Goal: Check status

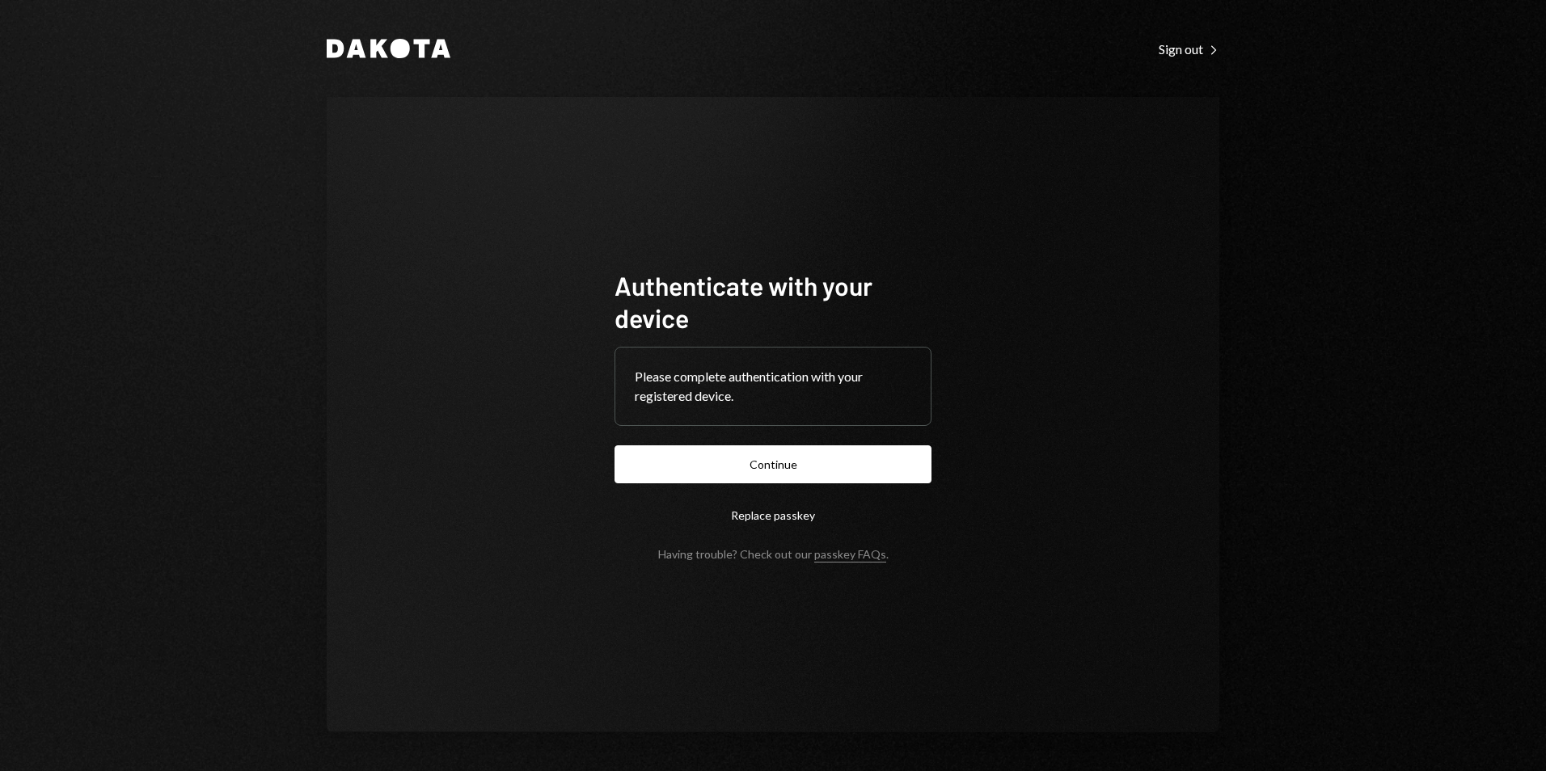
click at [783, 462] on button "Continue" at bounding box center [772, 464] width 317 height 38
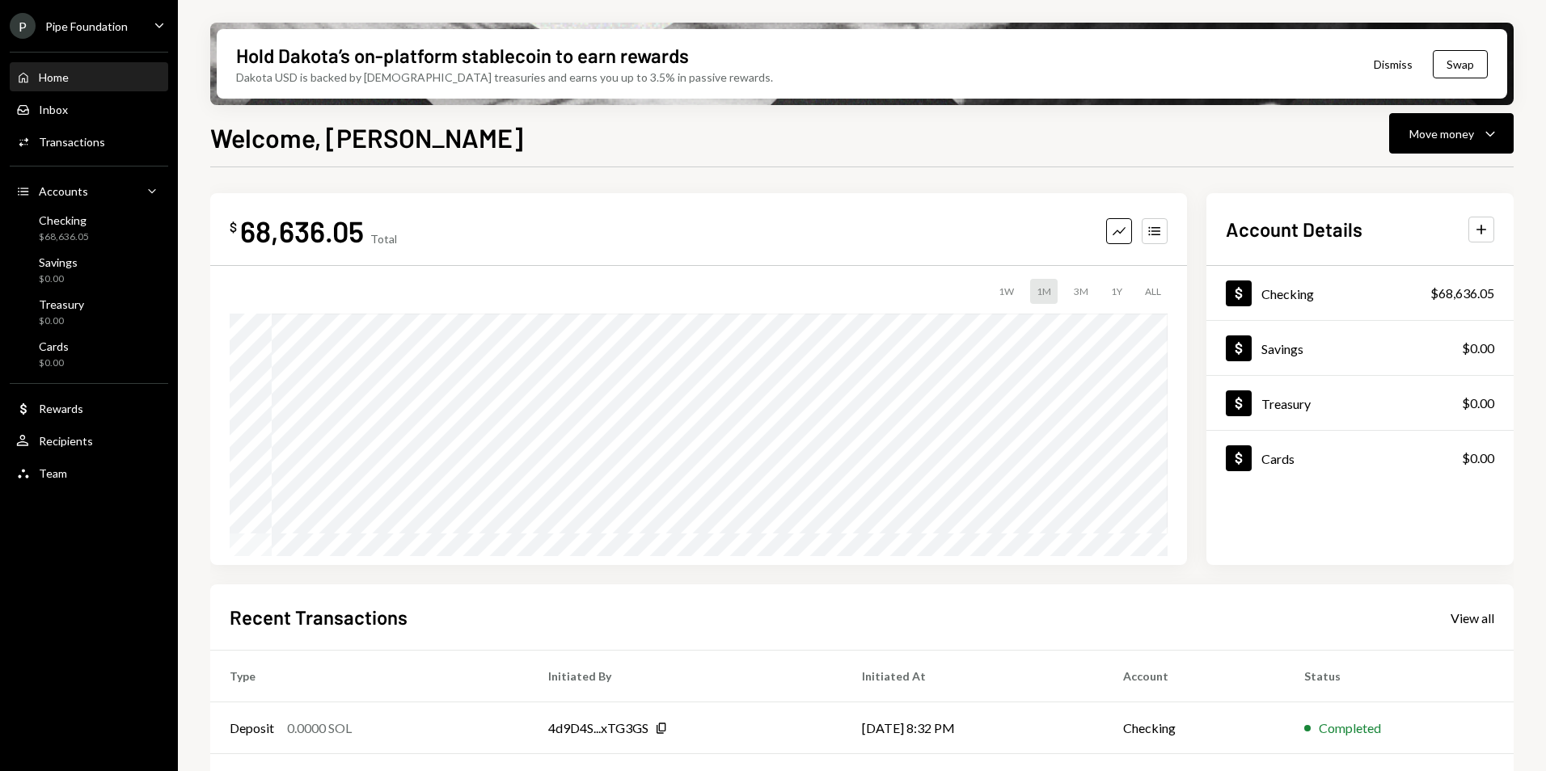
click at [108, 15] on div "P Pipe Foundation" at bounding box center [69, 26] width 118 height 26
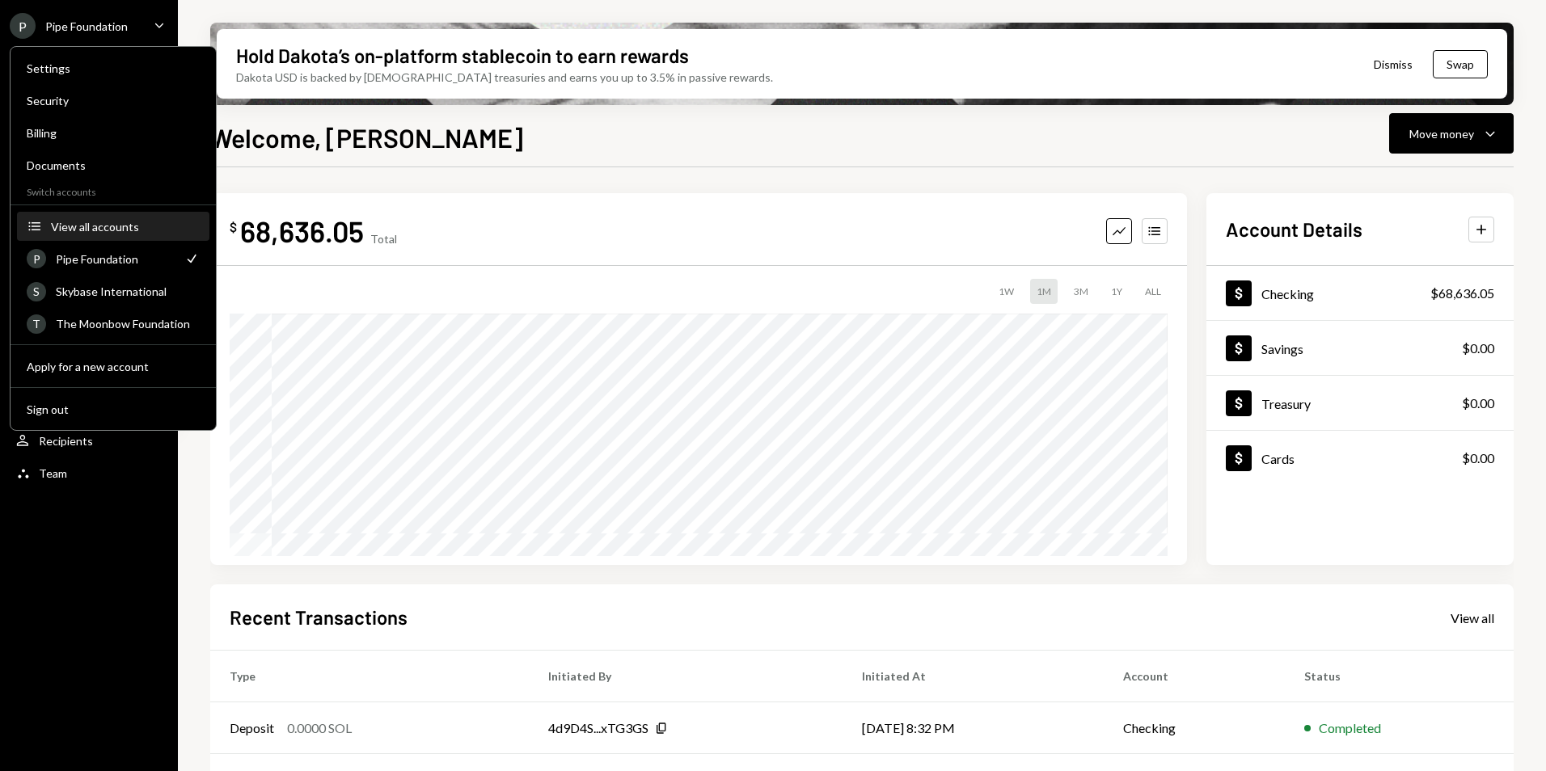
click at [117, 226] on div "View all accounts" at bounding box center [125, 227] width 149 height 14
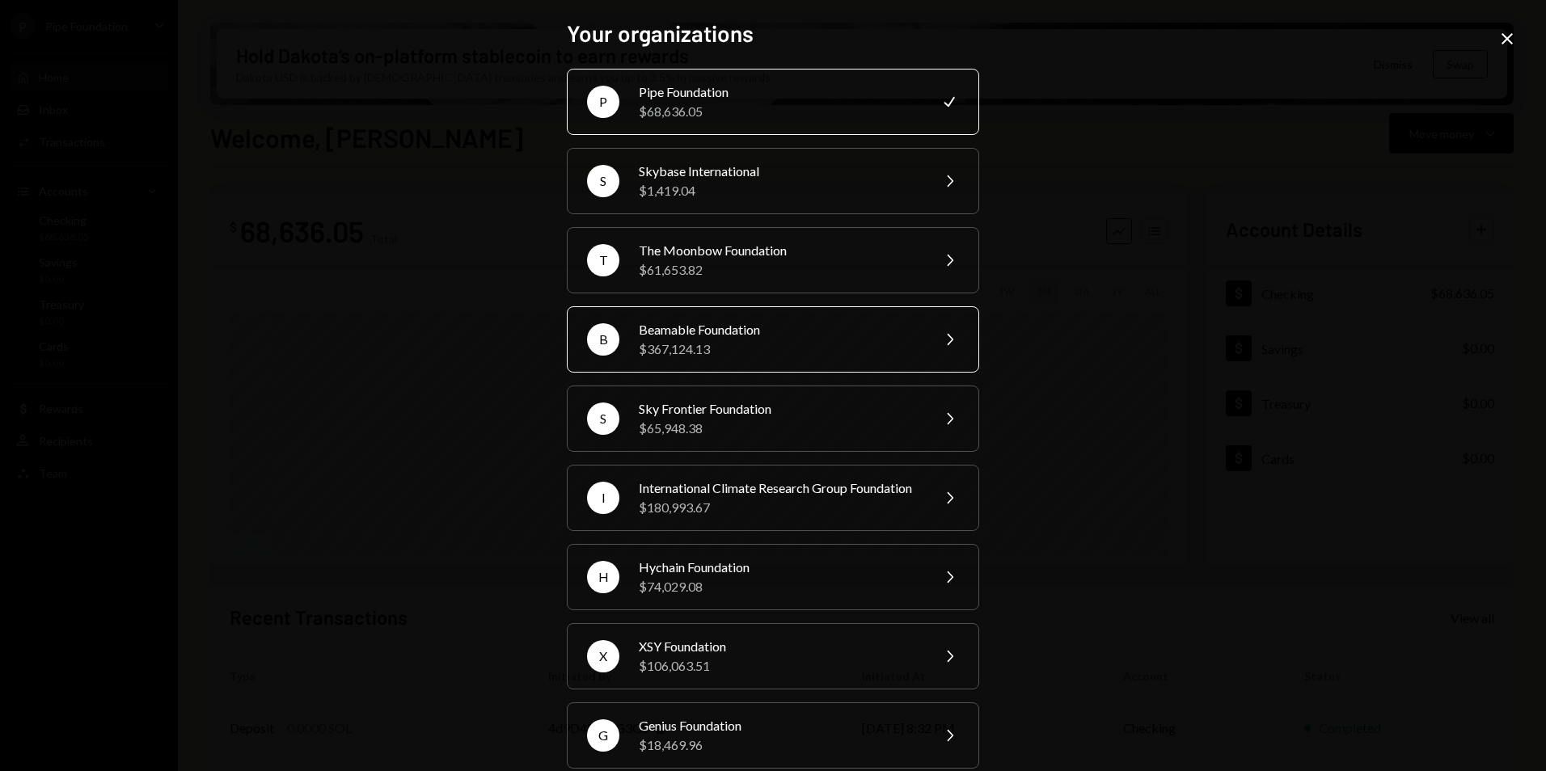
click at [800, 325] on div "Beamable Foundation" at bounding box center [779, 329] width 281 height 19
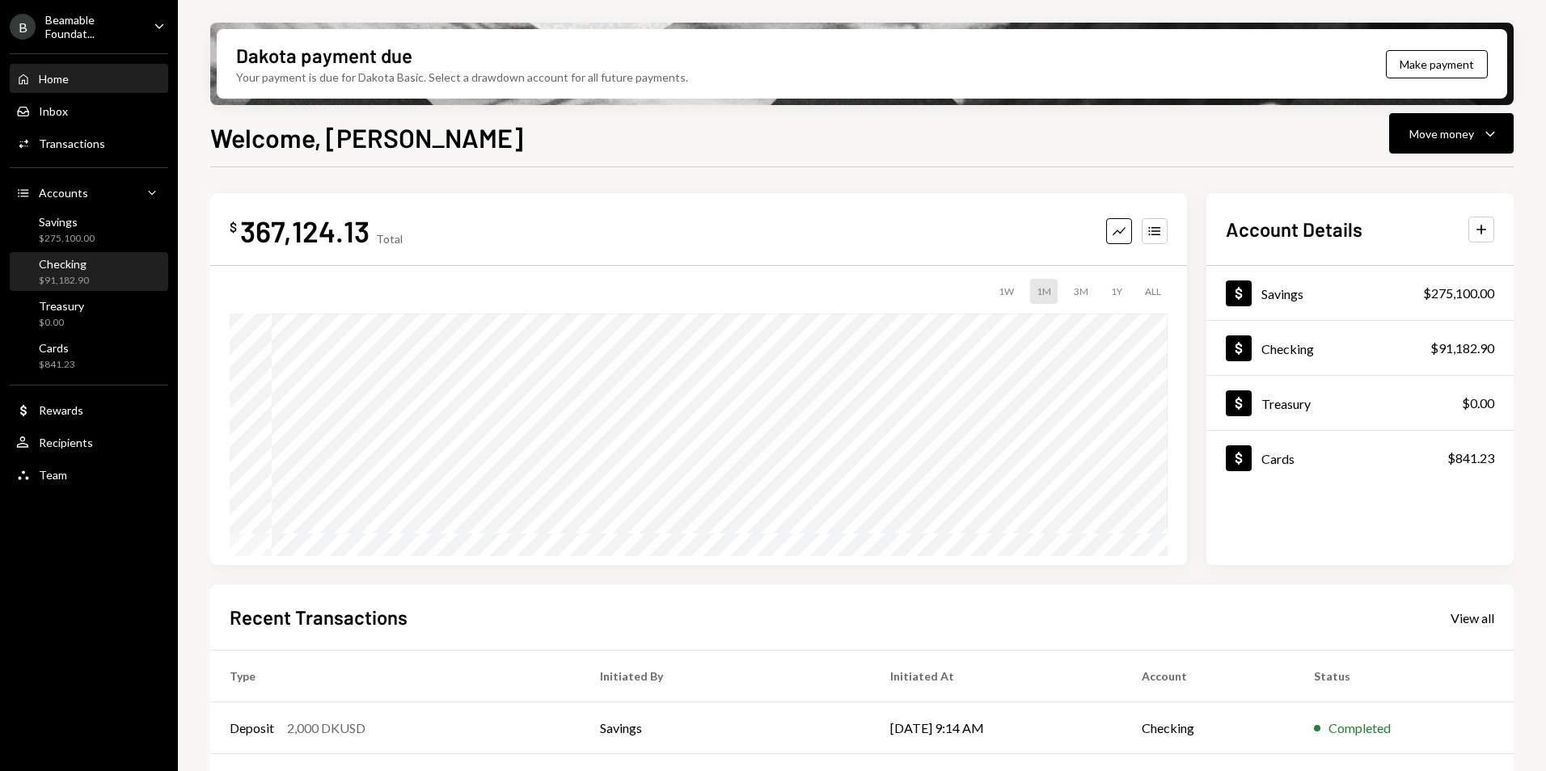
click at [78, 271] on div "Checking $91,182.90" at bounding box center [64, 272] width 50 height 31
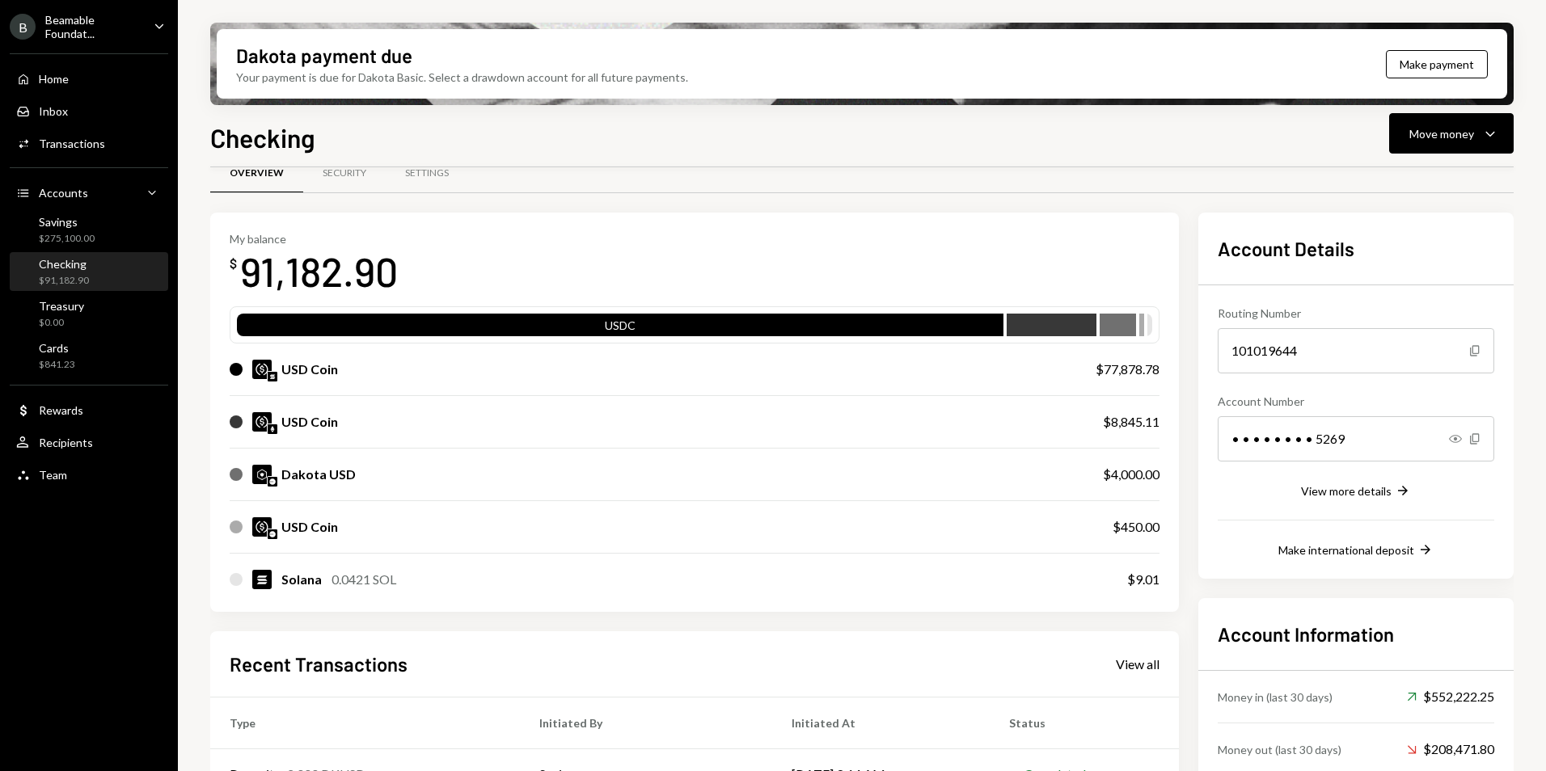
scroll to position [81, 0]
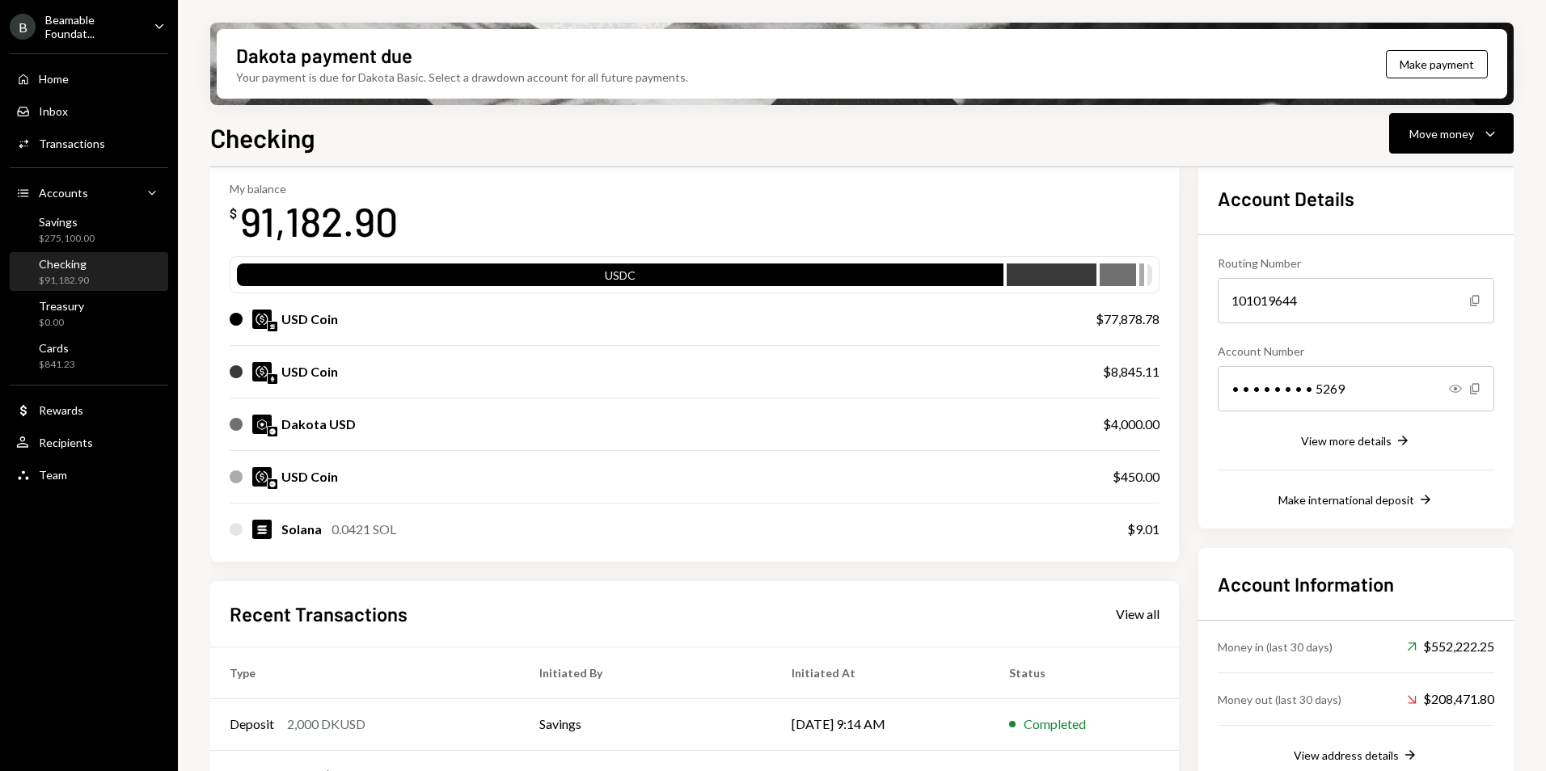
click at [1131, 627] on div "Recent Transactions View all Type Initiated By Initiated At Status Deposit 2,00…" at bounding box center [694, 769] width 968 height 377
click at [1136, 615] on div "View all" at bounding box center [1138, 614] width 44 height 16
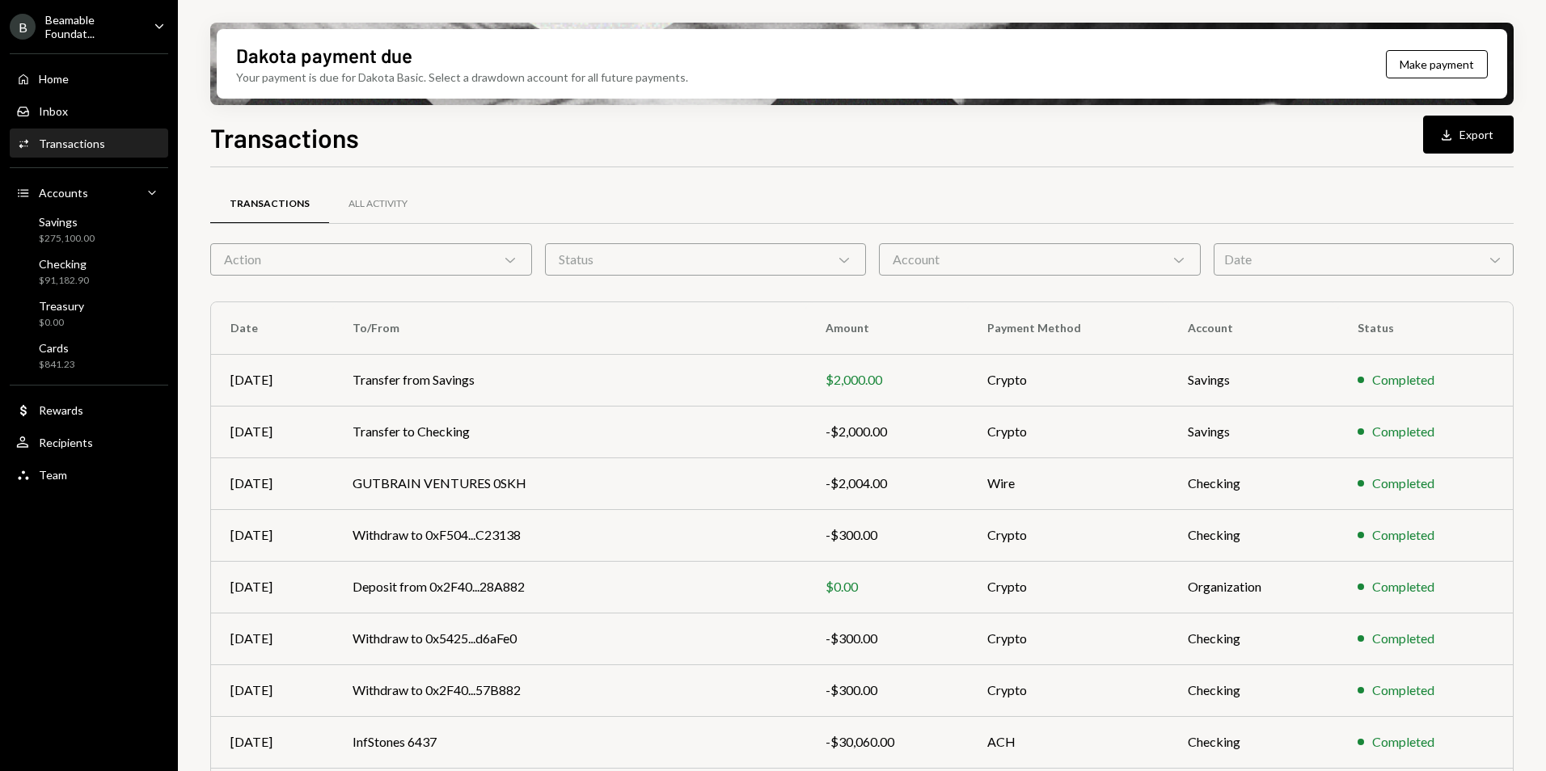
click at [355, 259] on div "Action Chevron Down" at bounding box center [371, 259] width 322 height 32
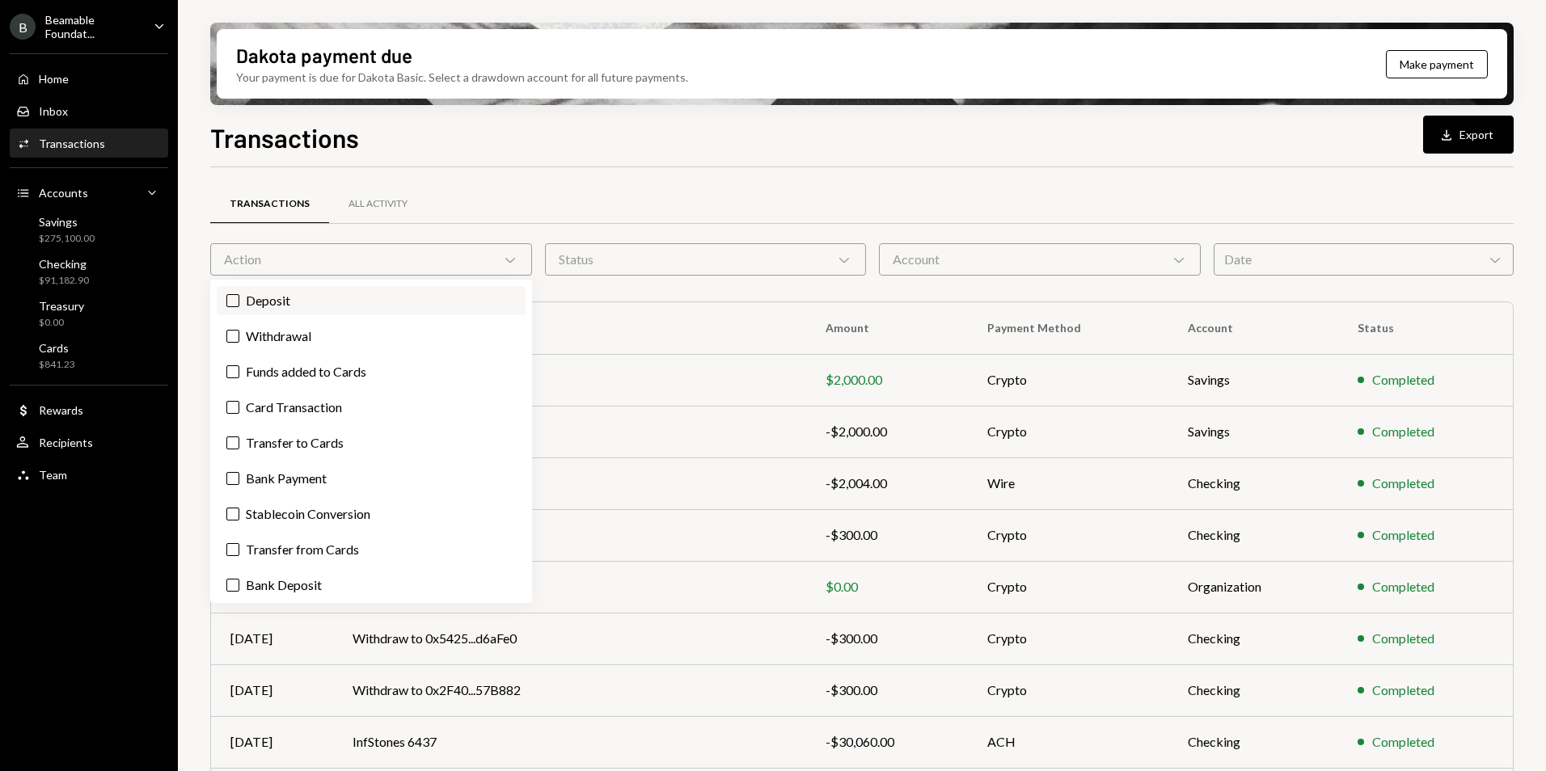
click at [327, 304] on label "Deposit" at bounding box center [371, 300] width 309 height 29
click at [239, 304] on button "Deposit" at bounding box center [232, 300] width 13 height 13
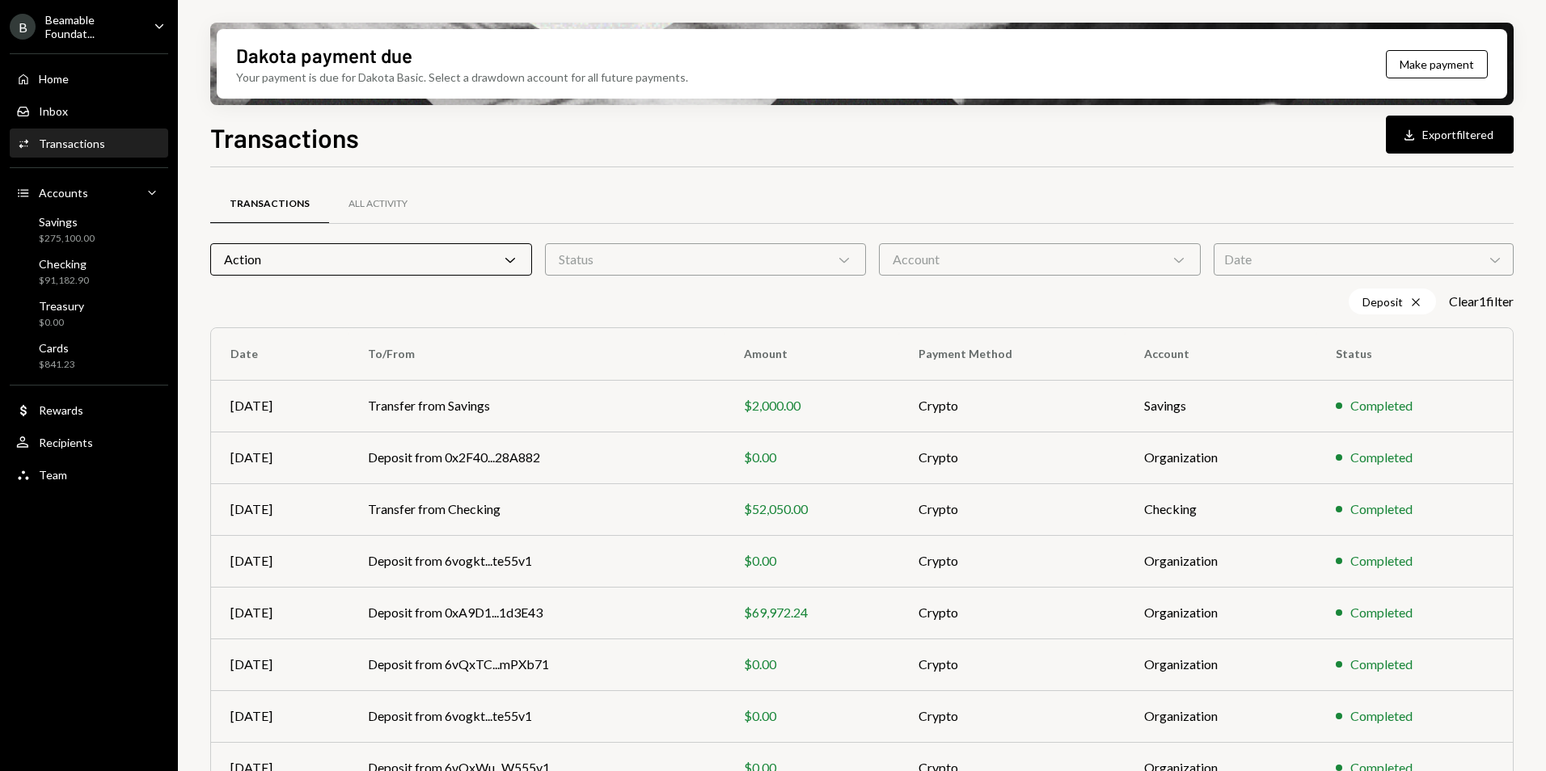
click at [773, 151] on div "Transactions Download Export filtered" at bounding box center [861, 136] width 1303 height 36
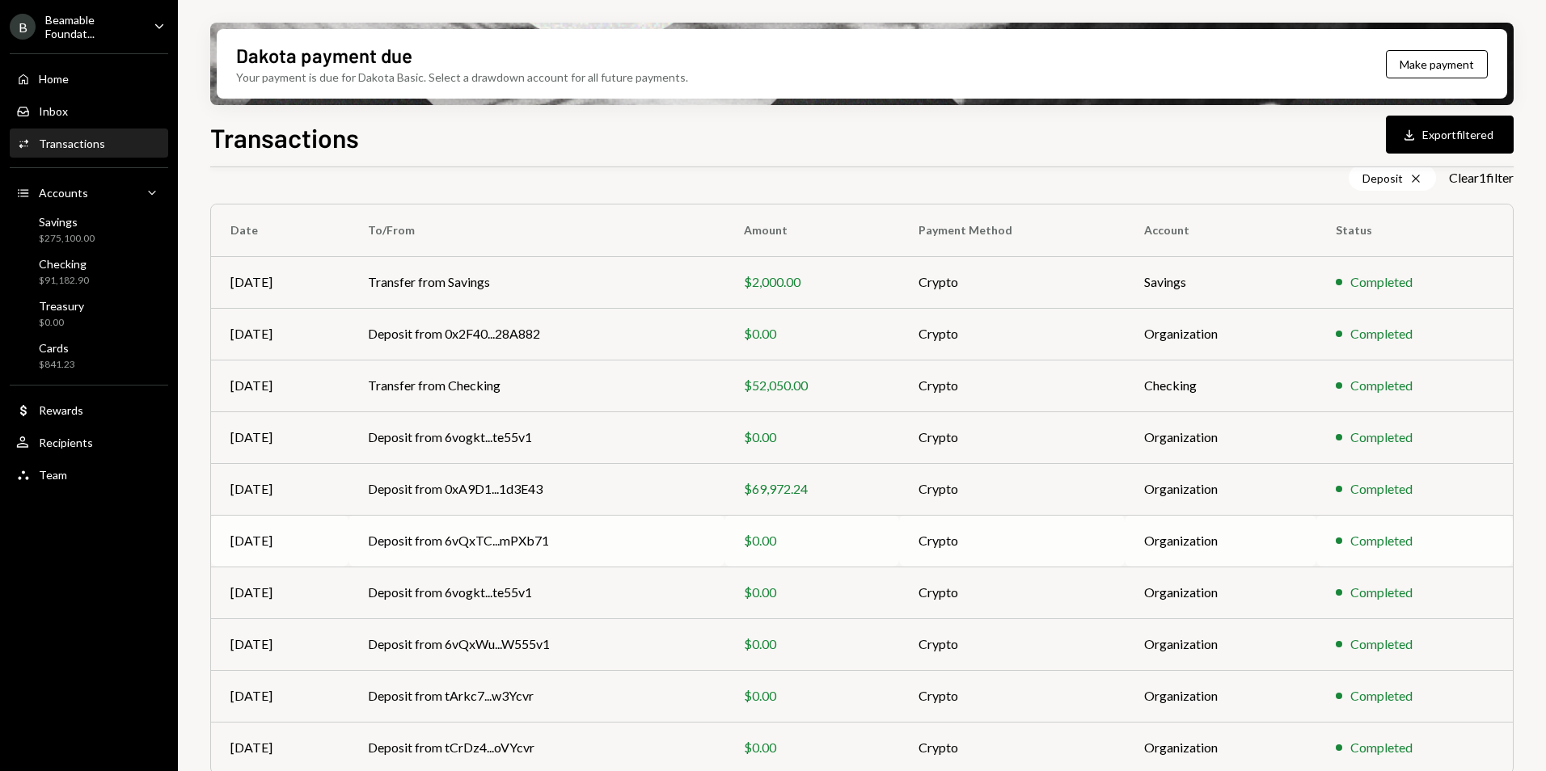
scroll to position [175, 0]
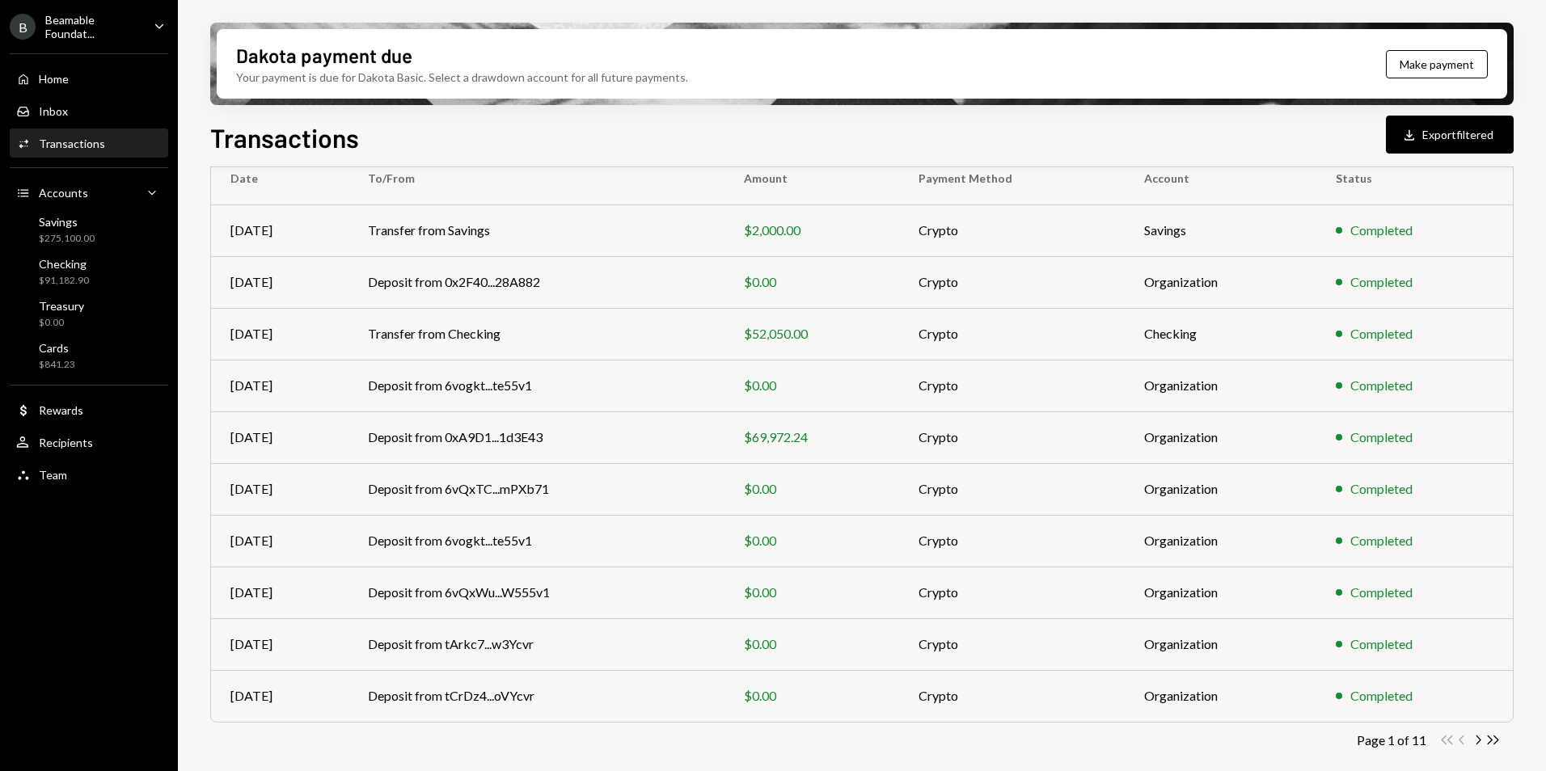
click at [1480, 745] on icon "Chevron Right" at bounding box center [1477, 739] width 15 height 15
click at [1475, 744] on icon "Chevron Right" at bounding box center [1477, 739] width 15 height 15
click at [1474, 742] on icon "Chevron Right" at bounding box center [1477, 739] width 15 height 15
click at [1479, 736] on icon "Chevron Right" at bounding box center [1477, 739] width 15 height 15
click at [1469, 739] on icon "Chevron Left" at bounding box center [1461, 739] width 15 height 15
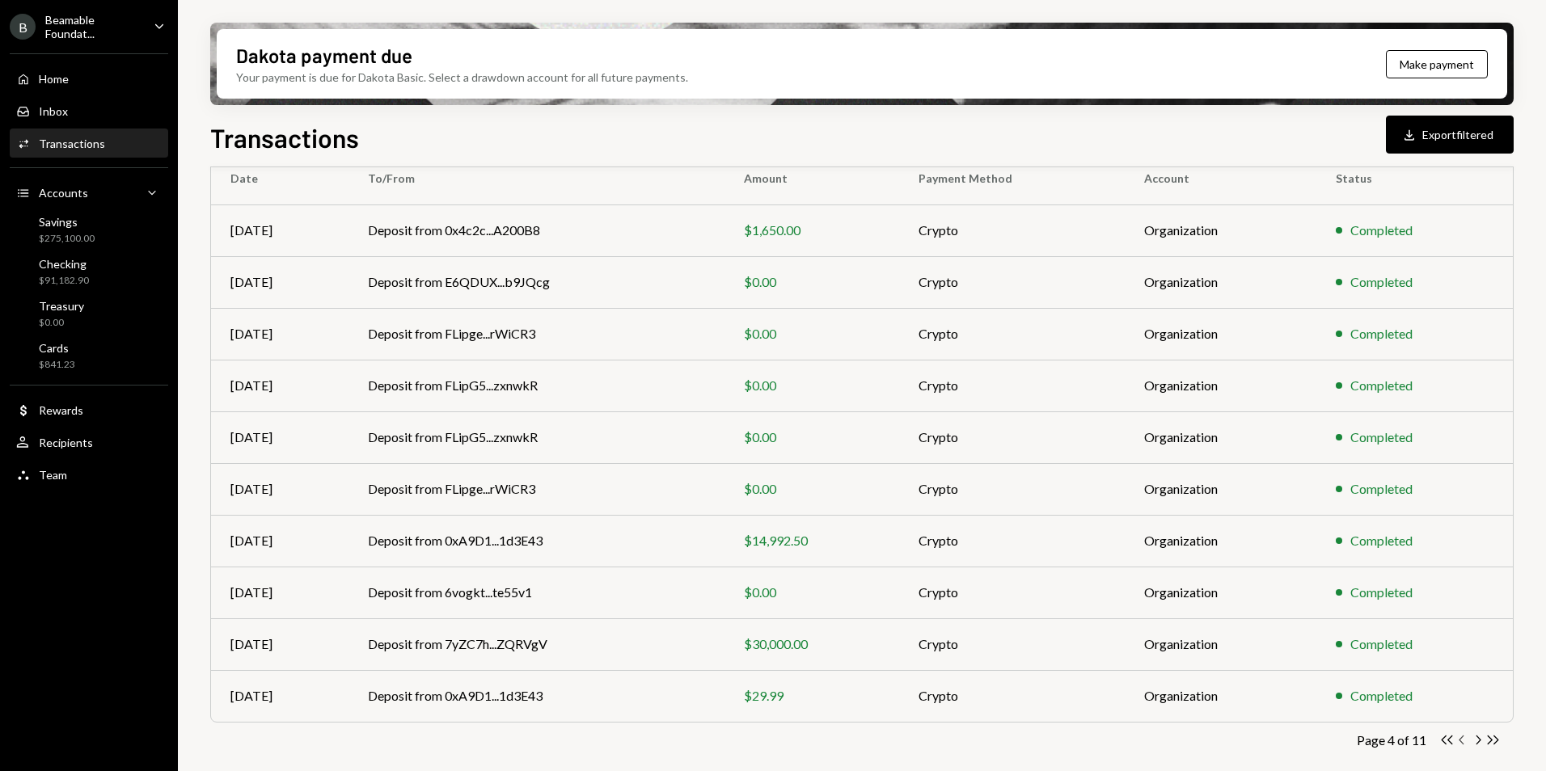
click at [1469, 739] on icon "Chevron Left" at bounding box center [1461, 739] width 15 height 15
click at [574, 651] on td "Deposit from 0xc433...C2A9b8" at bounding box center [538, 644] width 376 height 52
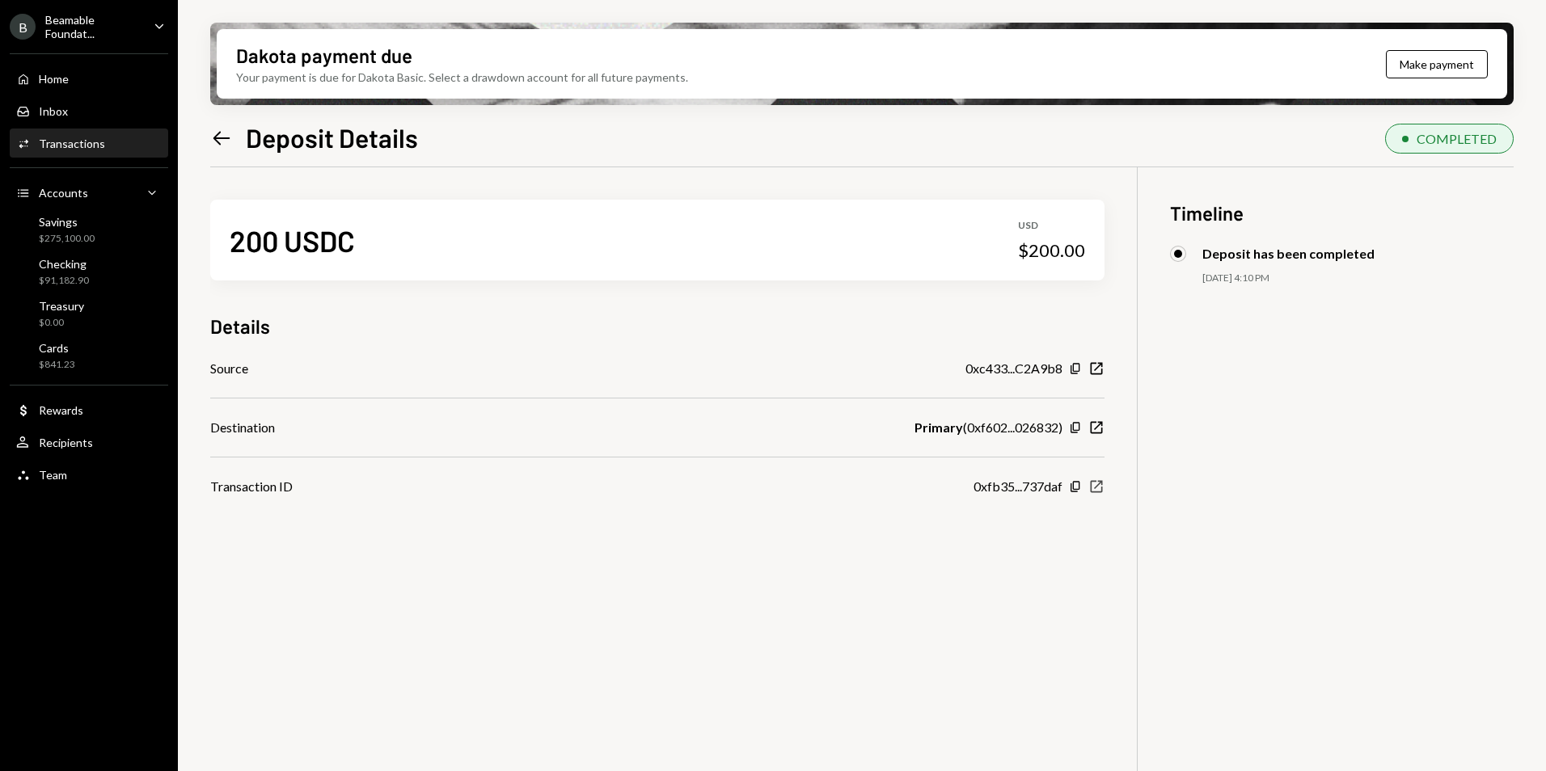
click at [1097, 486] on icon "button" at bounding box center [1097, 487] width 12 height 12
